Goal: Browse casually: Explore the website without a specific task or goal

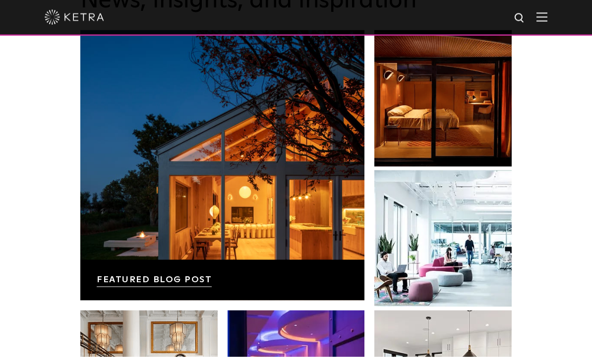
scroll to position [1435, 0]
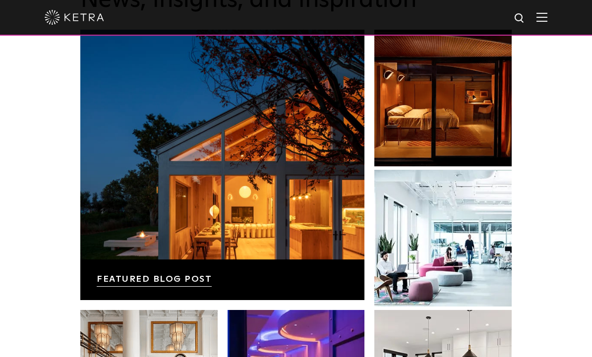
click at [147, 268] on link at bounding box center [222, 165] width 284 height 271
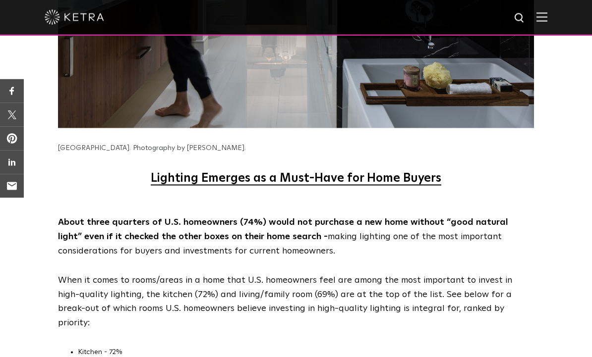
scroll to position [3374, 0]
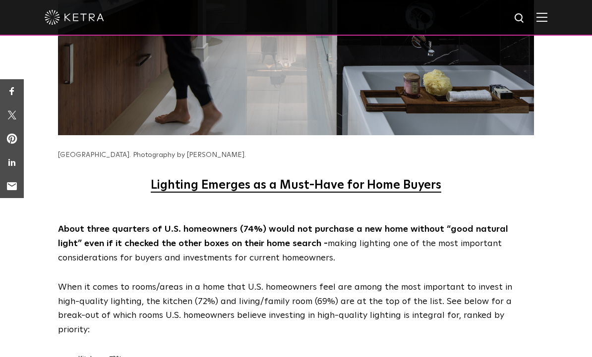
click at [544, 19] on img at bounding box center [541, 16] width 11 height 9
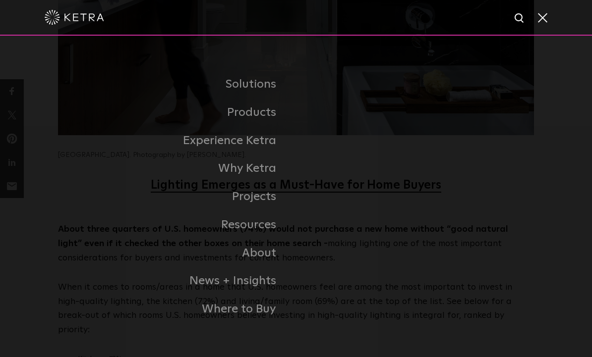
click at [0, 0] on link "Home" at bounding box center [0, 0] width 0 height 0
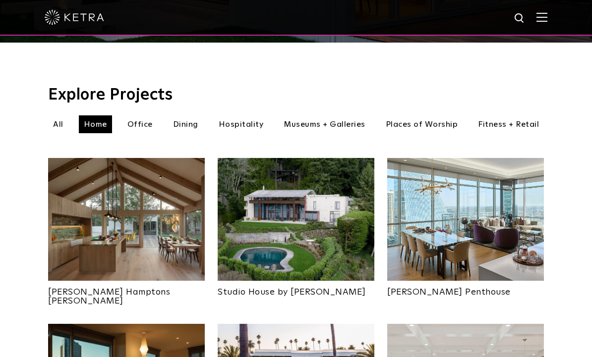
scroll to position [300, 0]
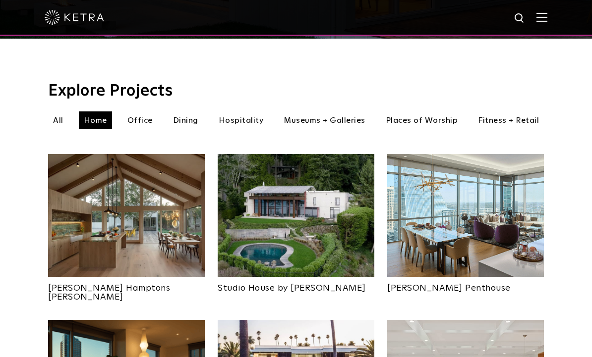
click at [105, 210] on img at bounding box center [126, 215] width 157 height 123
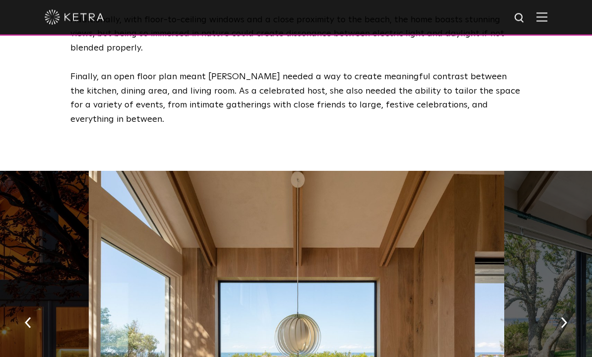
scroll to position [1373, 0]
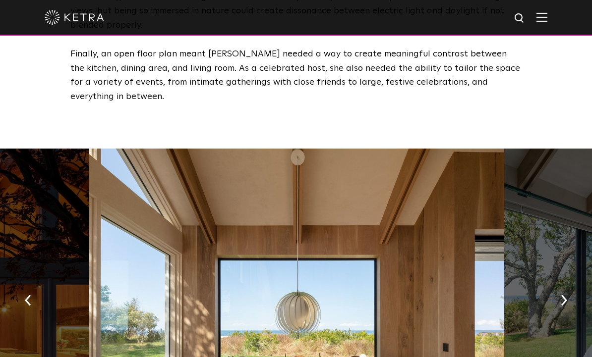
click at [569, 283] on button "button" at bounding box center [563, 300] width 21 height 34
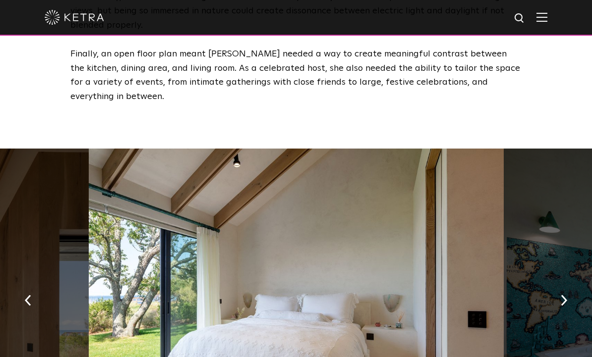
click at [567, 283] on button "button" at bounding box center [563, 300] width 21 height 34
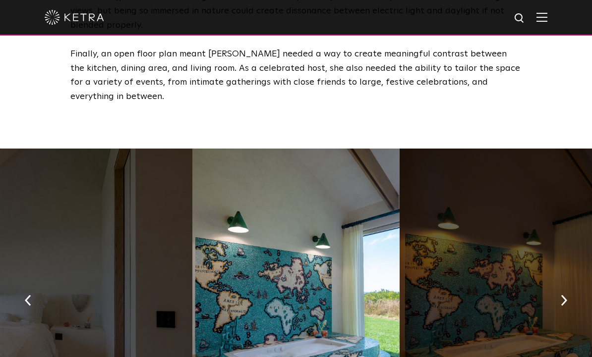
click at [568, 283] on button "button" at bounding box center [563, 300] width 21 height 34
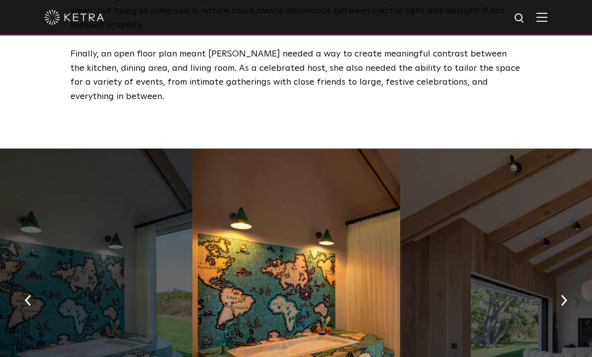
click at [571, 283] on button "button" at bounding box center [563, 300] width 21 height 34
